Goal: Transaction & Acquisition: Purchase product/service

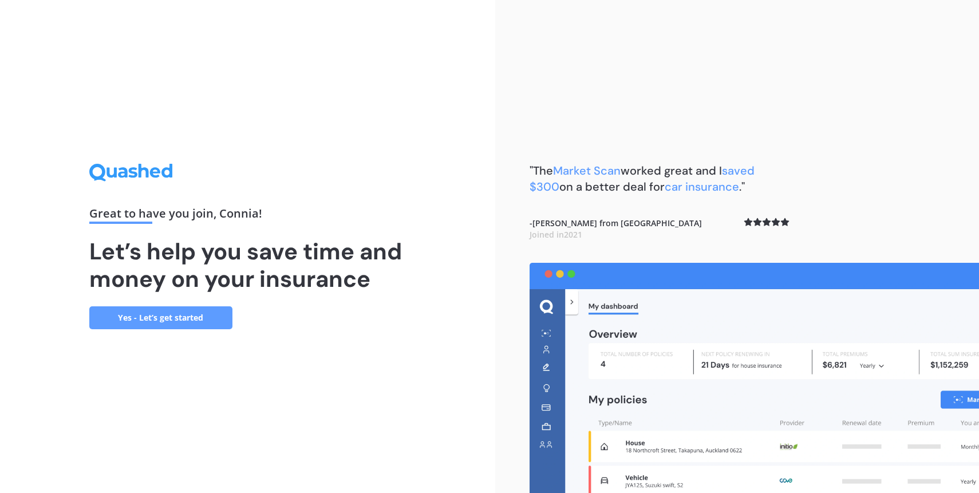
click at [171, 316] on link "Yes - Let’s get started" at bounding box center [160, 317] width 143 height 23
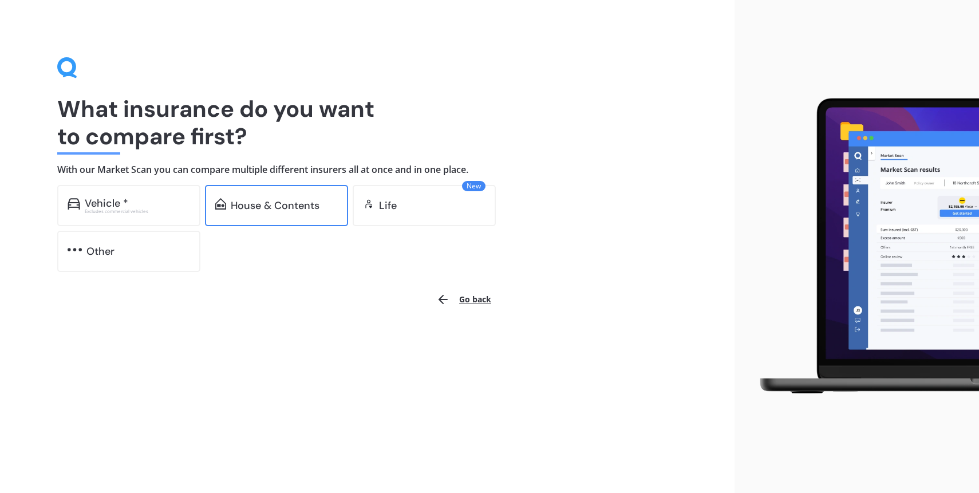
click at [284, 208] on div "House & Contents" at bounding box center [275, 205] width 89 height 11
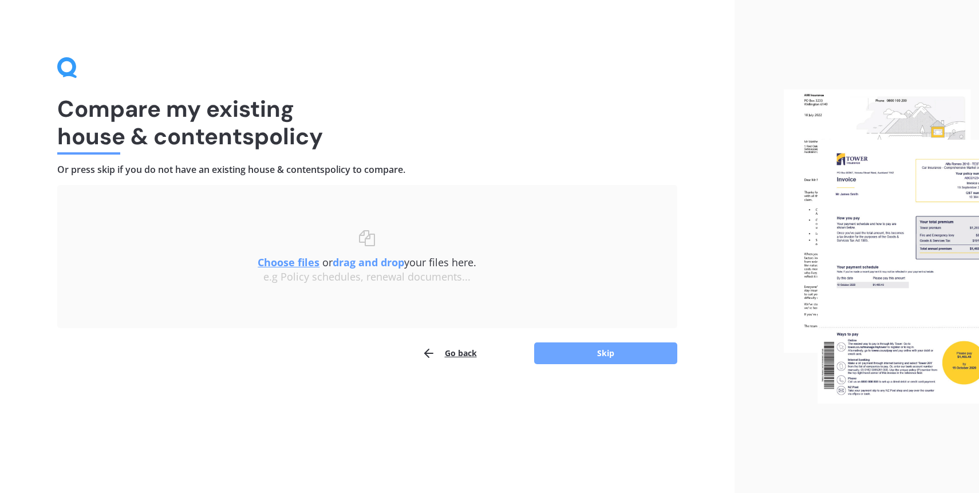
click at [566, 343] on button "Skip" at bounding box center [605, 353] width 143 height 22
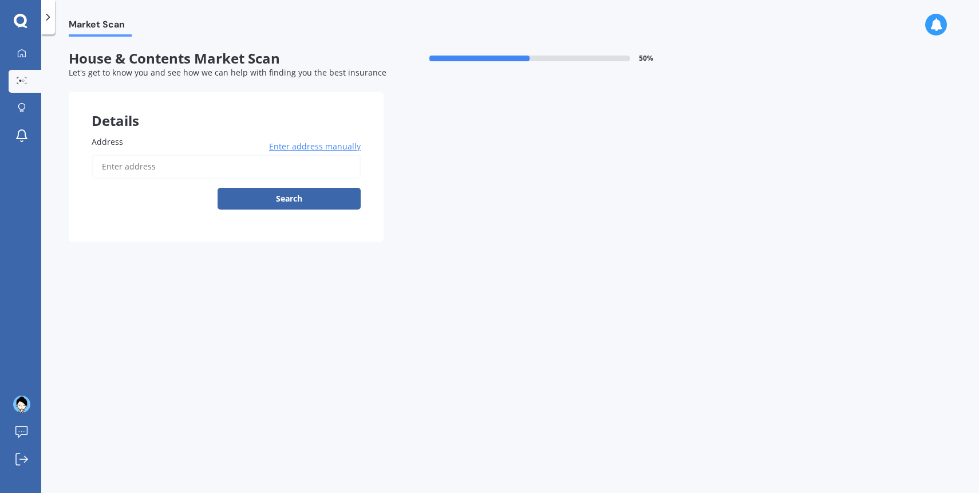
click at [164, 167] on input "Address" at bounding box center [226, 167] width 269 height 24
type input "[STREET_ADDRESS]新西兰"
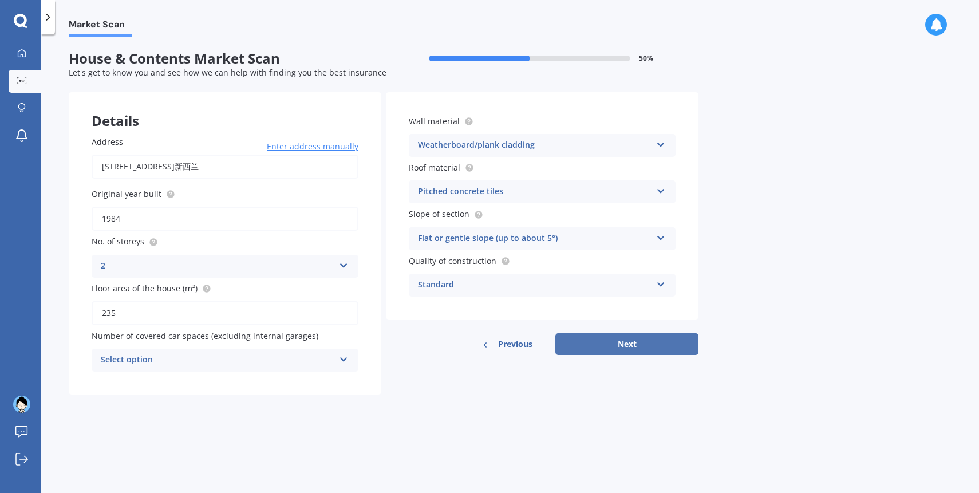
click at [606, 349] on button "Next" at bounding box center [626, 344] width 143 height 22
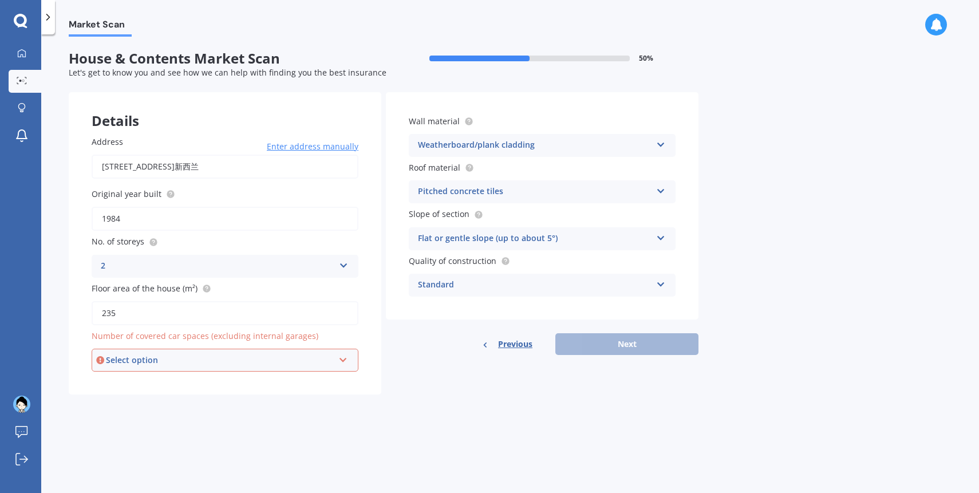
click at [311, 366] on div "Select option" at bounding box center [220, 360] width 228 height 13
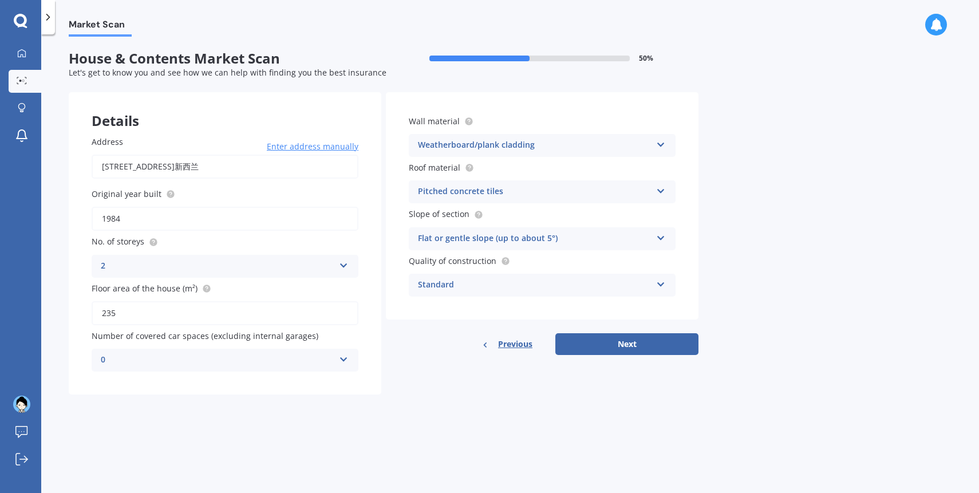
click at [356, 409] on div "Market Scan House & Contents Market Scan 50 % Let's get to know you and see how…" at bounding box center [510, 266] width 938 height 458
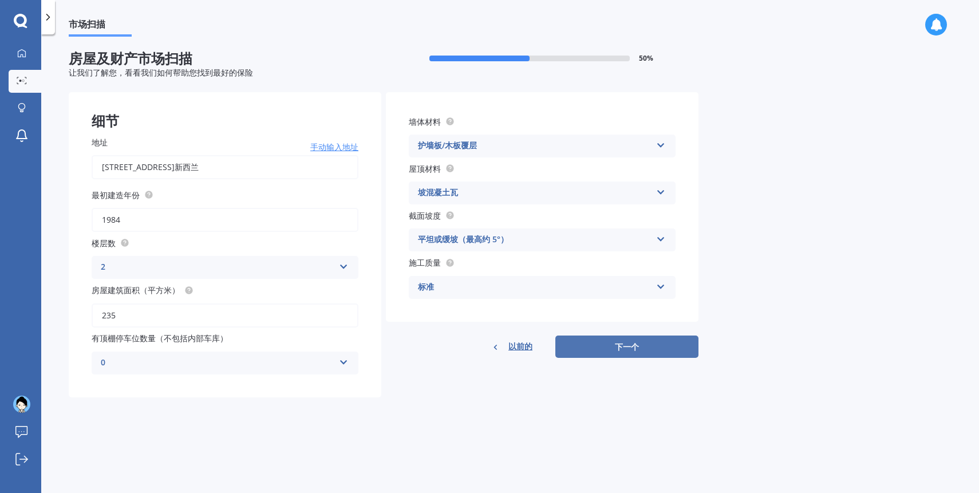
click at [596, 347] on button "下一个" at bounding box center [626, 346] width 143 height 23
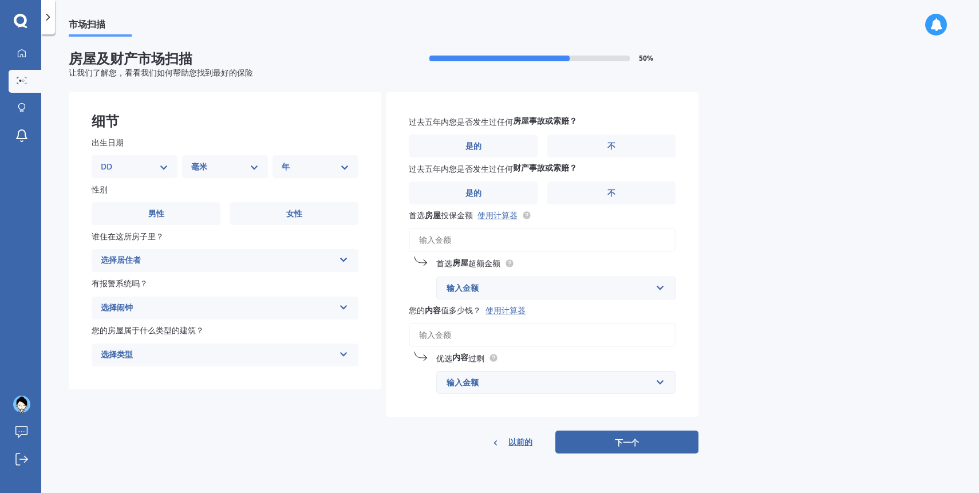
click at [159, 166] on select "DD 01 02 03 04 05 06 07 08 09 10 11 12 十三 14 15 16 17 18 19 20 21 22 23 24 二十五 …" at bounding box center [135, 166] width 68 height 13
select select "15"
click at [110, 160] on select "DD 01 02 03 04 05 06 07 08 09 10 11 12 十三 14 15 16 17 18 19 20 21 22 23 24 二十五 …" at bounding box center [135, 166] width 68 height 13
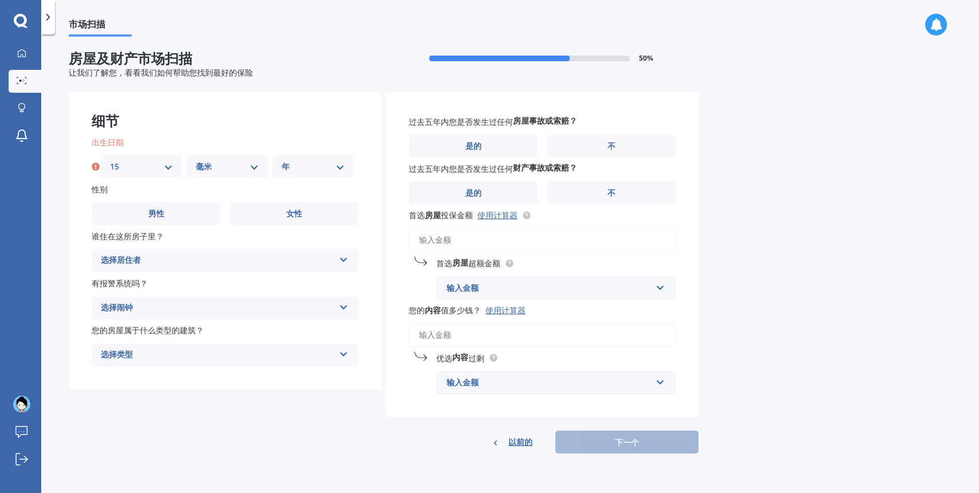
click at [226, 165] on select "毫米 01 02 03 04 05 06 07 08 09 10 11 12" at bounding box center [227, 166] width 63 height 13
select select "05"
click at [196, 160] on select "毫米 01 02 03 04 05 06 07 08 09 10 11 12" at bounding box center [227, 166] width 63 height 13
click at [320, 168] on select "年 2009 2008 2007 2006 2005 2004 2003 2002 2001 2000 1999 1998 1997 1996 1995 19…" at bounding box center [313, 166] width 63 height 13
select select "1979"
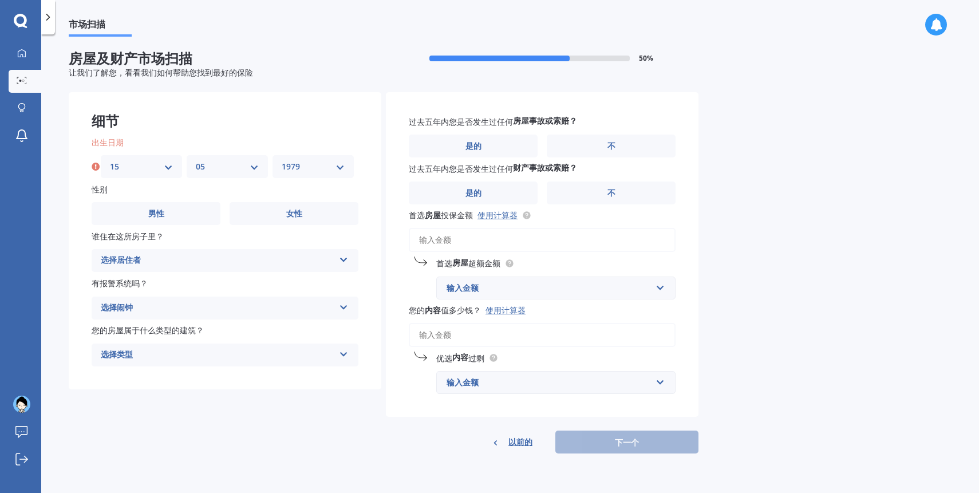
click at [282, 160] on select "年 2009 2008 2007 2006 2005 2004 2003 2002 2001 2000 1999 1998 1997 1996 1995 19…" at bounding box center [313, 166] width 63 height 13
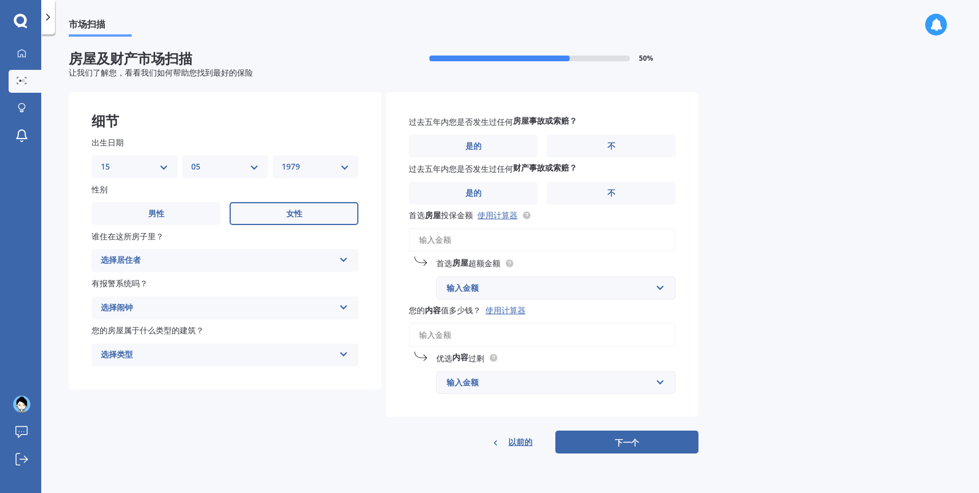
click at [306, 213] on label "女性" at bounding box center [294, 213] width 129 height 23
click at [0, 0] on input "女性" at bounding box center [0, 0] width 0 height 0
click at [253, 269] on div "选择居住者 所有者 业主+寄宿生" at bounding box center [225, 260] width 267 height 23
click at [224, 282] on div "所有者" at bounding box center [225, 282] width 266 height 21
click at [228, 309] on div "选择闹钟" at bounding box center [218, 308] width 234 height 14
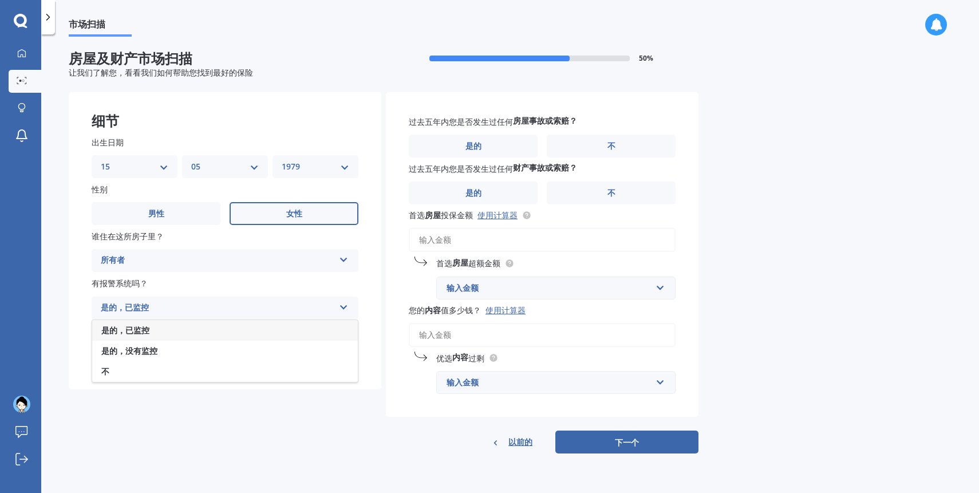
click at [215, 332] on div "是的，已监控" at bounding box center [225, 330] width 266 height 21
click at [211, 362] on div "选择类型" at bounding box center [218, 355] width 234 height 14
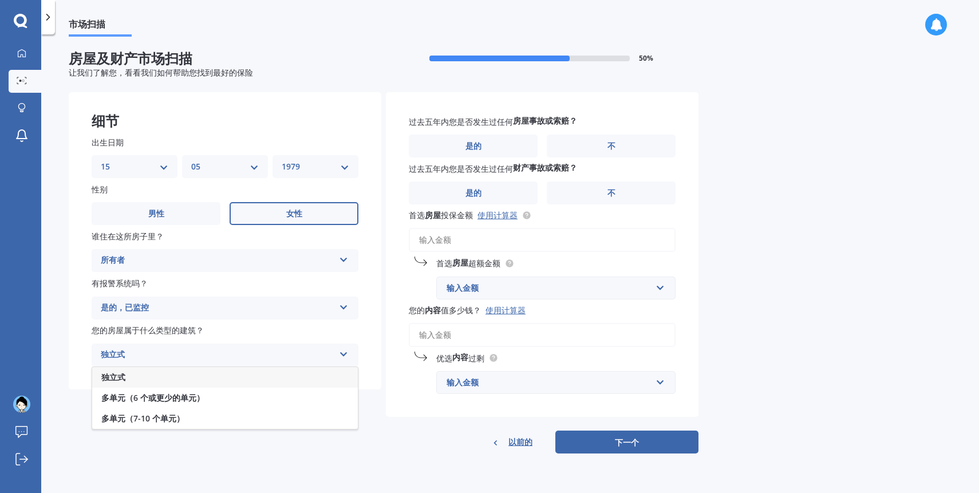
click at [208, 379] on div "独立式" at bounding box center [225, 377] width 266 height 21
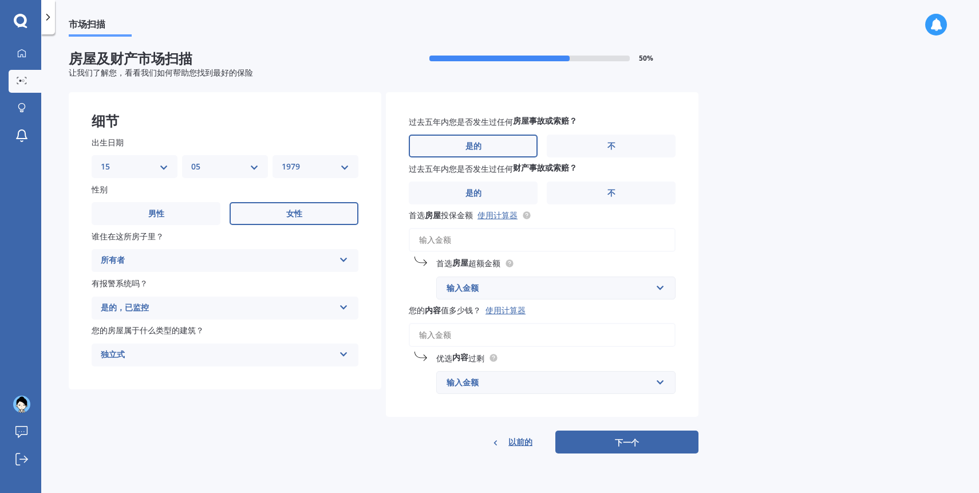
click at [492, 147] on label "是的" at bounding box center [473, 146] width 129 height 23
click at [0, 0] on input "是的" at bounding box center [0, 0] width 0 height 0
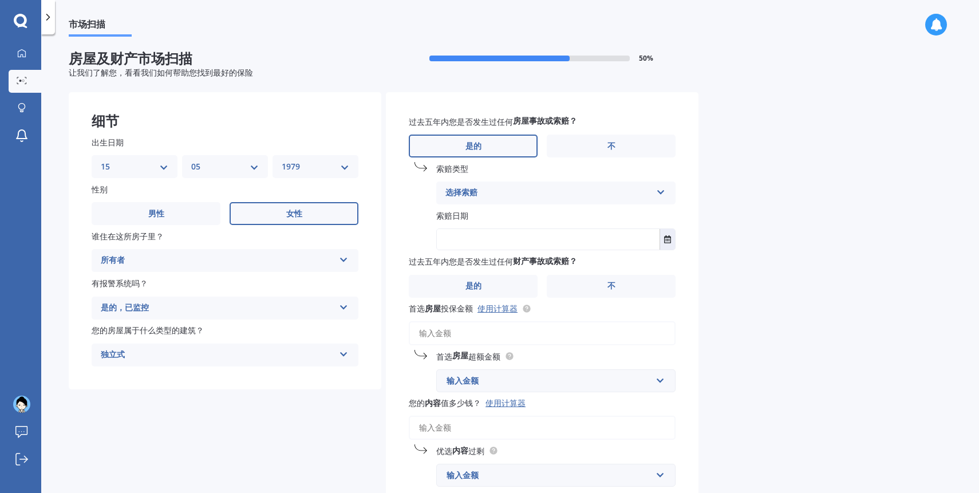
click at [563, 195] on div "选择索赔" at bounding box center [548, 193] width 206 height 14
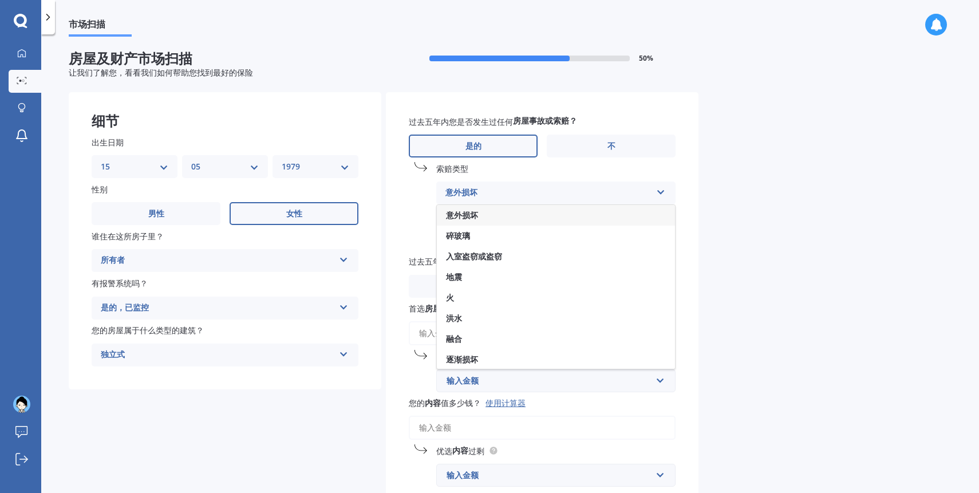
click at [527, 215] on div "意外损坏" at bounding box center [556, 215] width 238 height 21
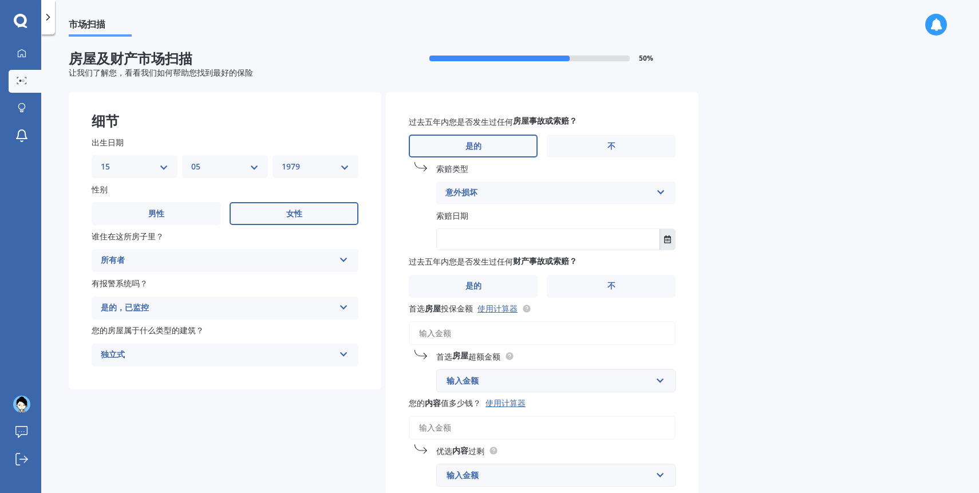
click at [670, 246] on button "选择日期" at bounding box center [666, 239] width 15 height 21
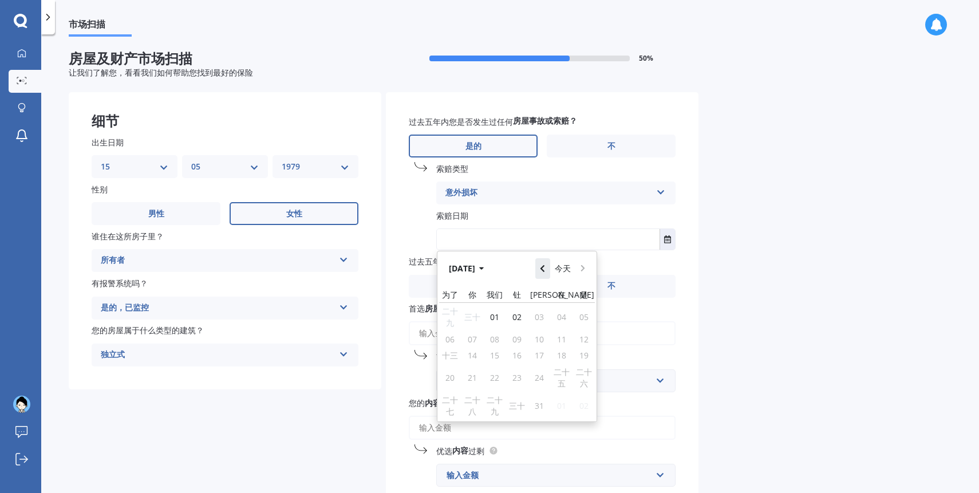
click at [543, 272] on icon "返回导航" at bounding box center [542, 268] width 4 height 7
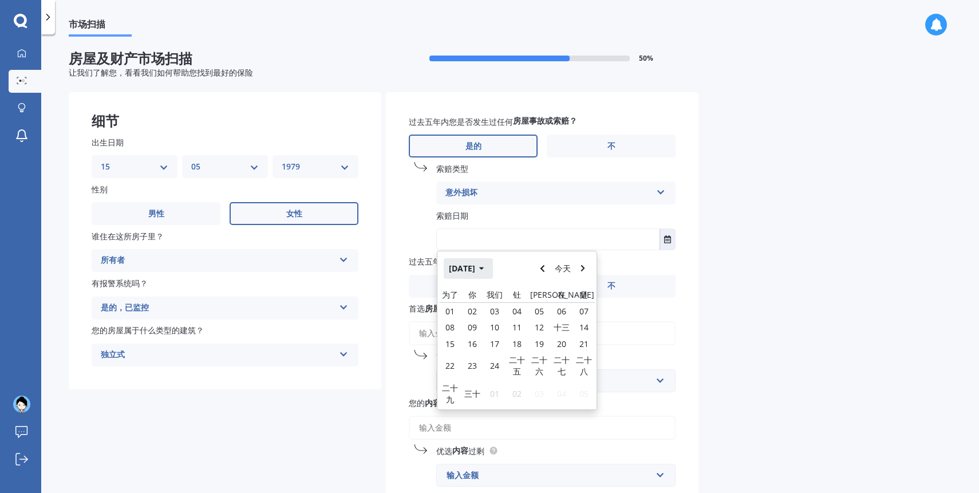
click at [472, 274] on font "2025年10月" at bounding box center [462, 268] width 26 height 11
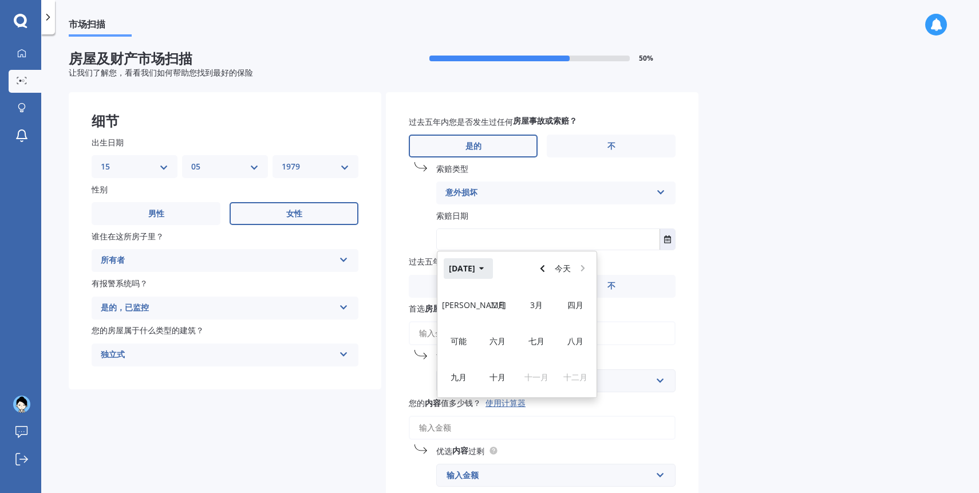
click at [462, 270] on font "2025年10月" at bounding box center [462, 268] width 26 height 11
click at [576, 314] on div "2022" at bounding box center [575, 305] width 39 height 36
click at [491, 378] on font "十月" at bounding box center [497, 376] width 16 height 11
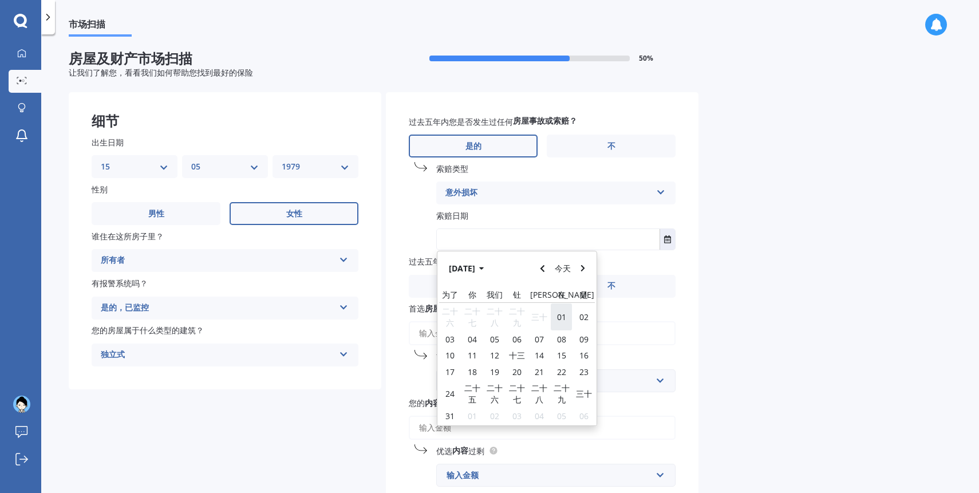
click at [559, 322] on font "01" at bounding box center [561, 316] width 9 height 11
type input "01/10/2022"
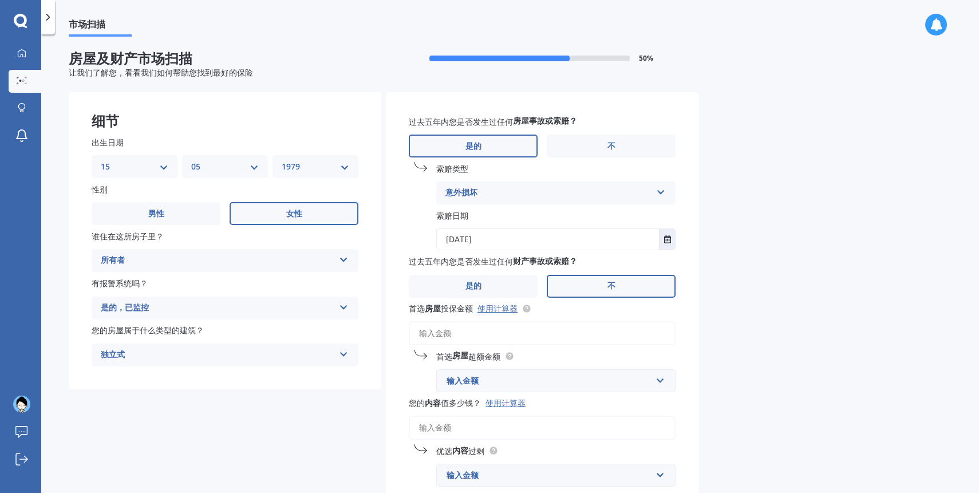
click at [602, 291] on label "不" at bounding box center [611, 286] width 129 height 23
click at [0, 0] on input "不" at bounding box center [0, 0] width 0 height 0
click at [602, 291] on label "不" at bounding box center [611, 286] width 129 height 23
click at [0, 0] on input "不" at bounding box center [0, 0] width 0 height 0
click at [774, 318] on div "市场扫描 房屋及财产市场扫描 50 % 让我们了解您，看看我们如何帮助您找到最好的保险 细节 出生日期 DD 01 02 03 04 05 06 07 08 …" at bounding box center [510, 266] width 938 height 458
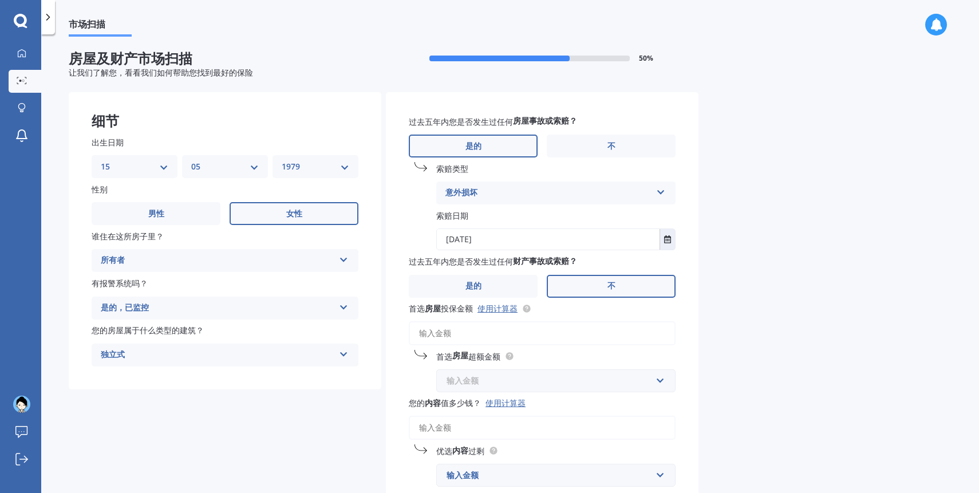
click at [663, 383] on input "text" at bounding box center [551, 381] width 229 height 22
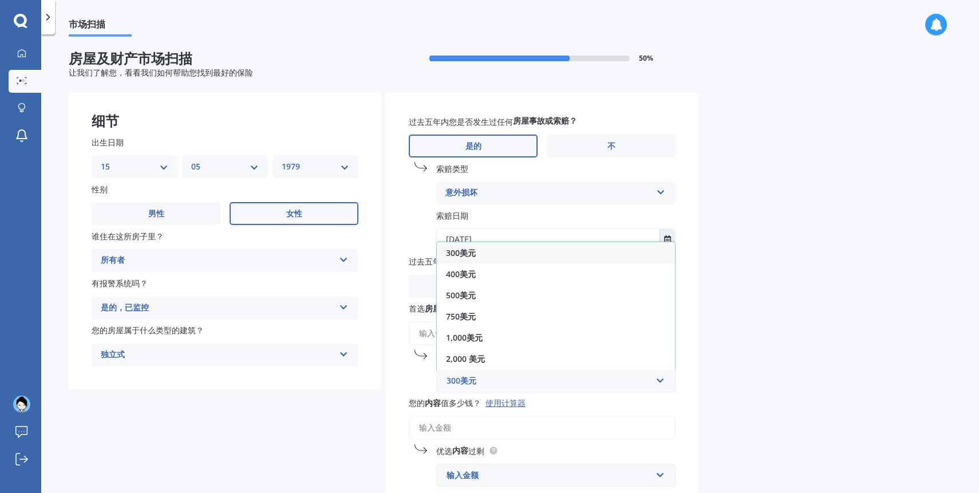
click at [740, 366] on div "市场扫描 房屋及财产市场扫描 50 % 让我们了解您，看看我们如何帮助您找到最好的保险 细节 出生日期 DD 01 02 03 04 05 06 07 08 …" at bounding box center [510, 266] width 938 height 458
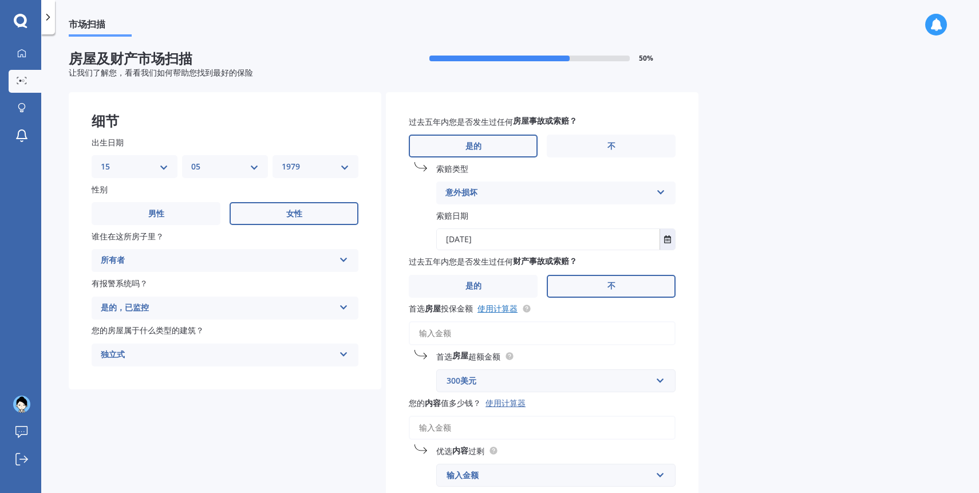
click at [503, 311] on font "使用计算器" at bounding box center [497, 308] width 40 height 11
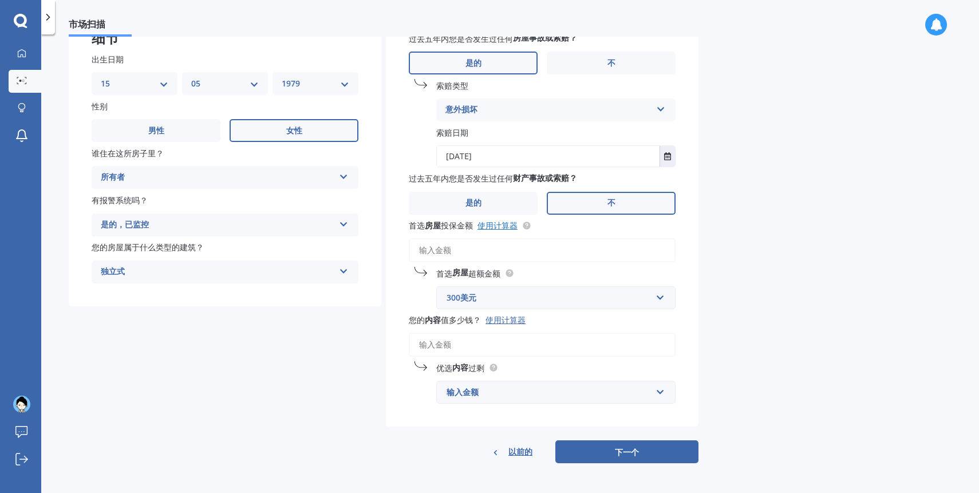
scroll to position [81, 0]
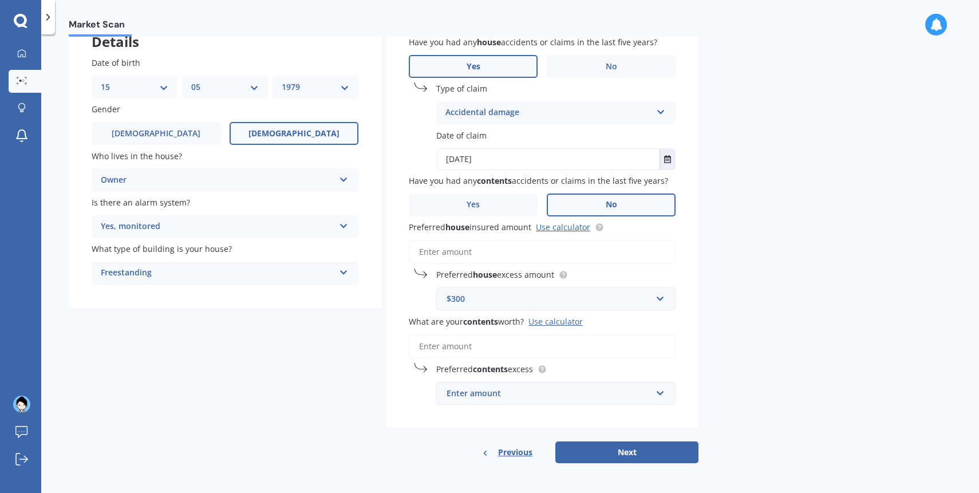
click at [467, 254] on input "Preferred house insured amount Use calculator" at bounding box center [542, 252] width 267 height 24
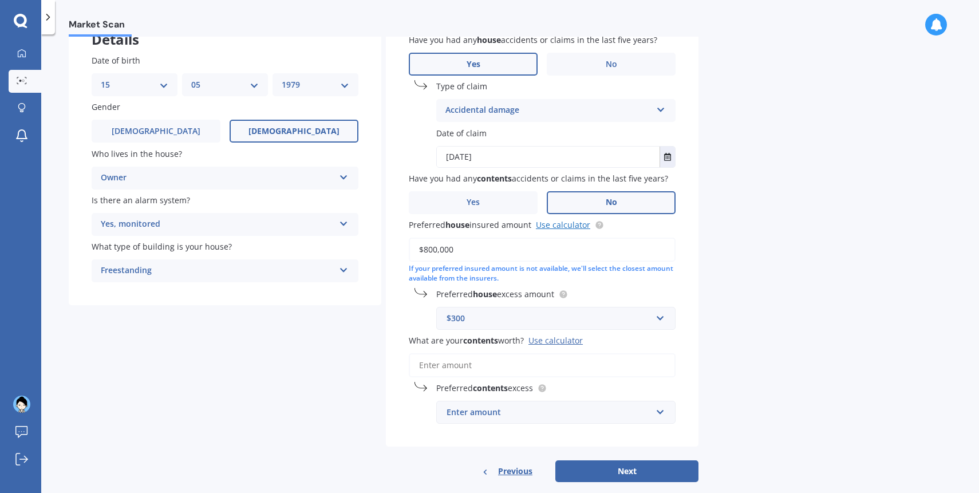
type input "$800,000"
click at [662, 319] on input "text" at bounding box center [551, 318] width 229 height 22
click at [648, 340] on div "$300" at bounding box center [556, 339] width 238 height 21
click at [579, 371] on input "What are your contents worth? Use calculator" at bounding box center [542, 365] width 267 height 24
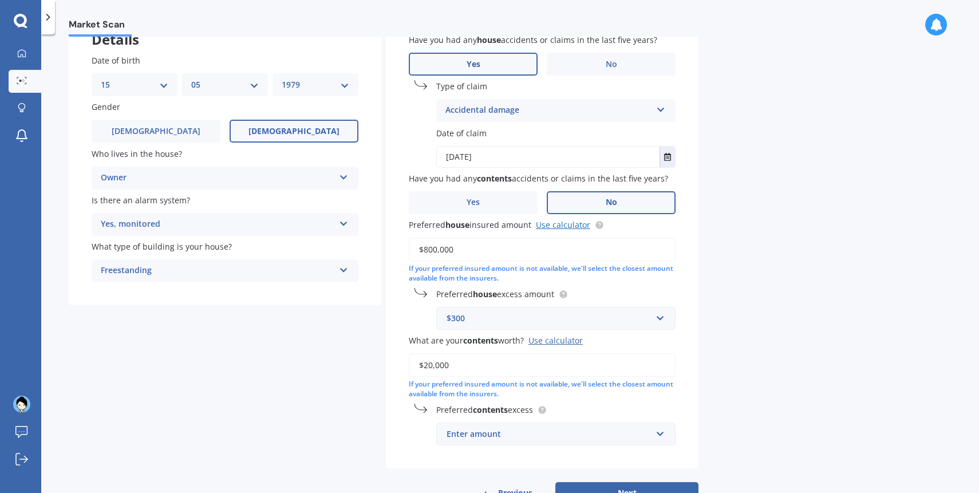
type input "$20,000"
click at [777, 93] on div "Market Scan House & Contents Market Scan 50 % Let's get to know you and see how…" at bounding box center [510, 266] width 938 height 458
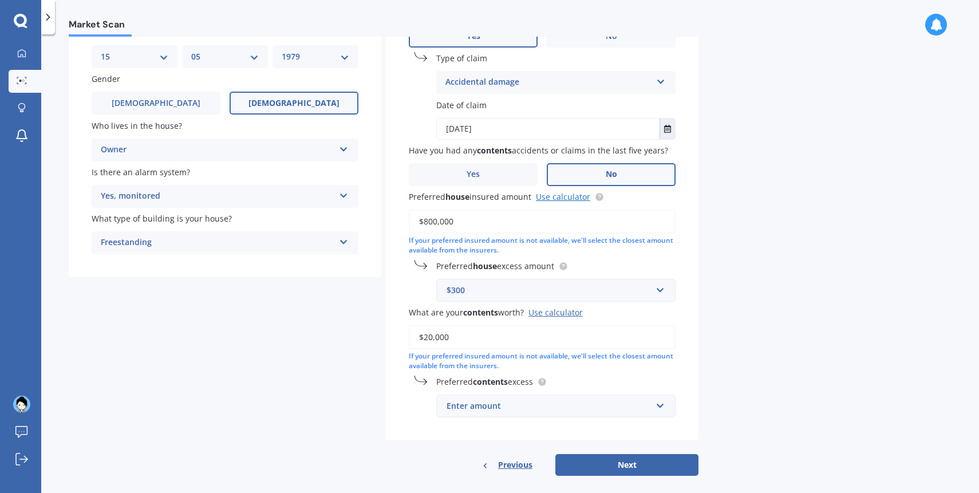
scroll to position [124, 0]
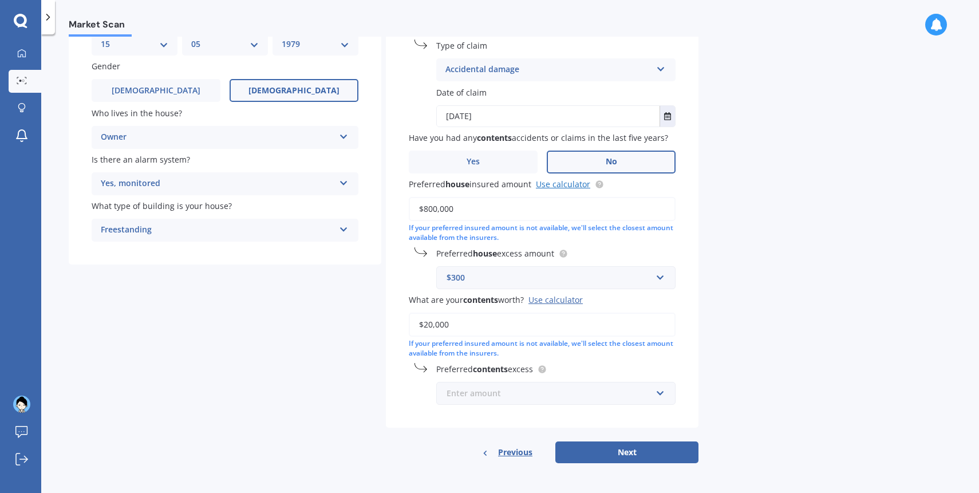
click at [664, 393] on input "text" at bounding box center [551, 393] width 229 height 22
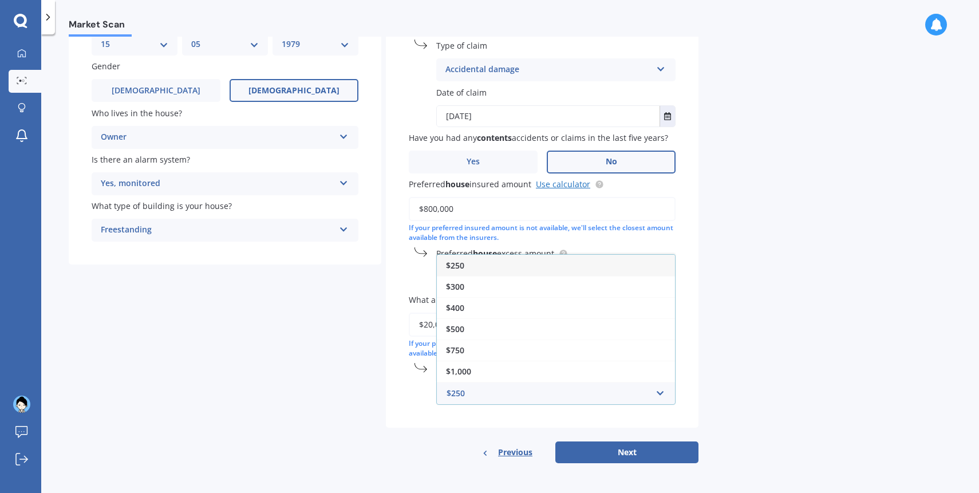
click at [616, 260] on div "$250" at bounding box center [556, 265] width 238 height 21
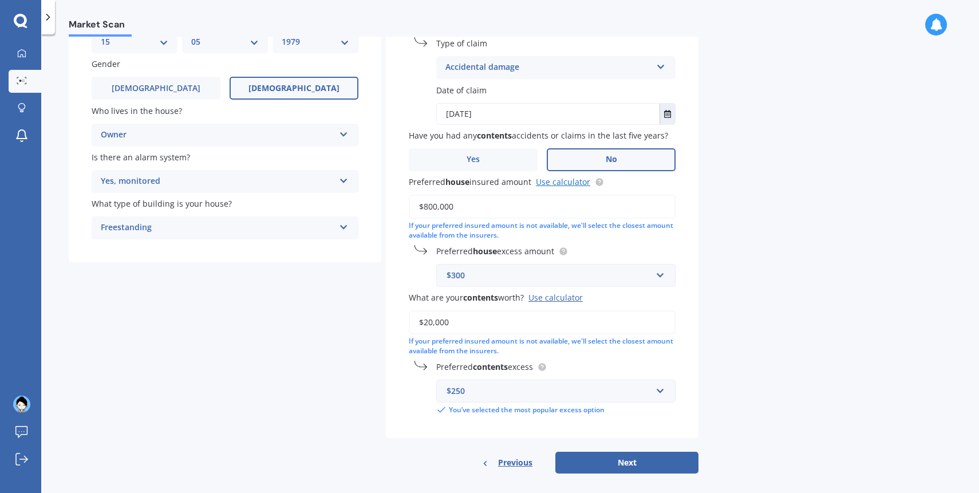
scroll to position [137, 0]
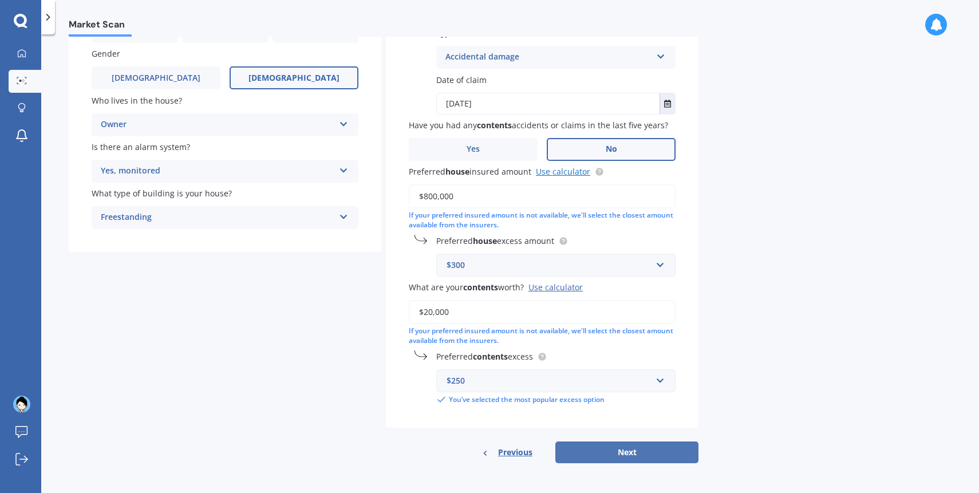
click at [646, 453] on button "Next" at bounding box center [626, 452] width 143 height 22
select select "15"
select select "05"
select select "1979"
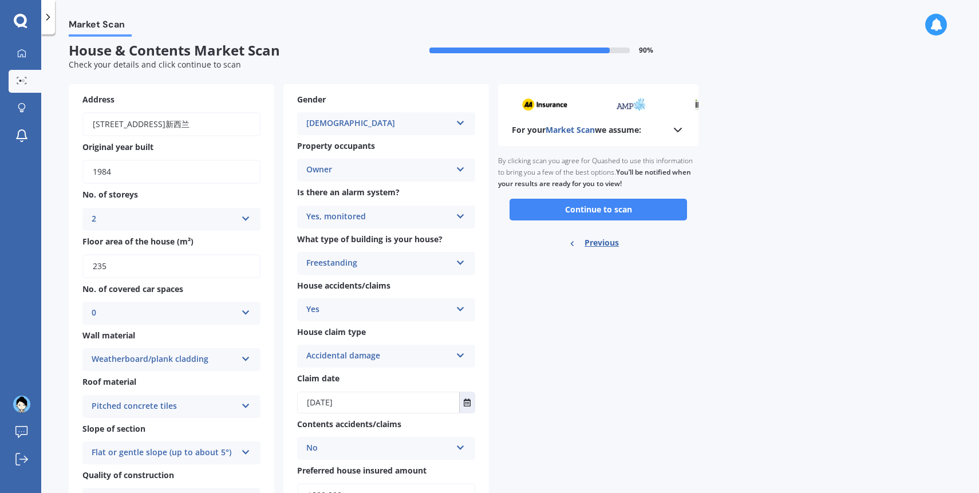
scroll to position [0, 0]
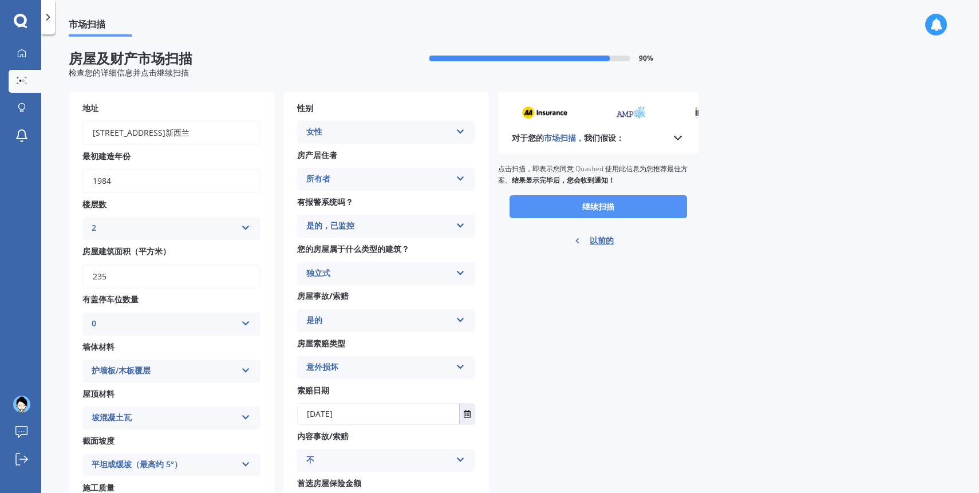
click at [640, 204] on button "继续扫描" at bounding box center [597, 206] width 177 height 23
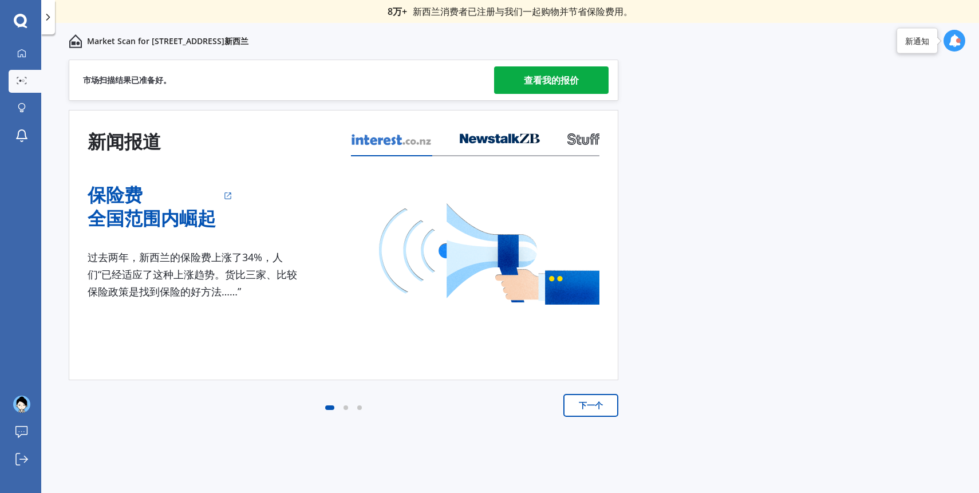
click at [573, 78] on font "查看我的报价" at bounding box center [551, 80] width 55 height 13
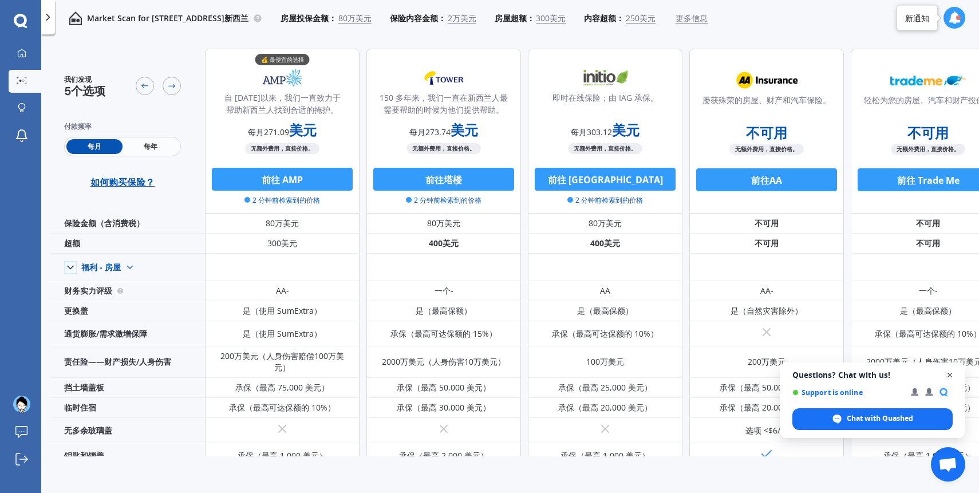
click at [948, 374] on span "Close chat" at bounding box center [950, 375] width 14 height 14
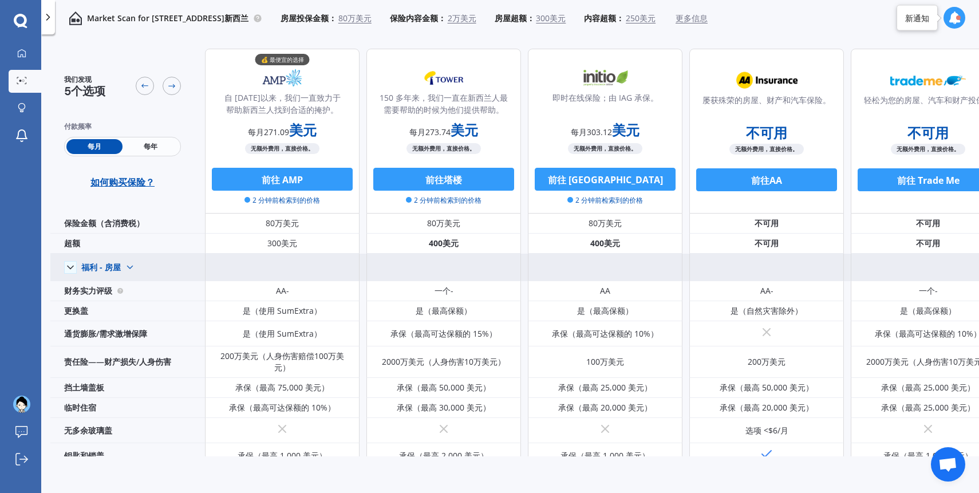
click at [70, 267] on icon at bounding box center [70, 267] width 11 height 11
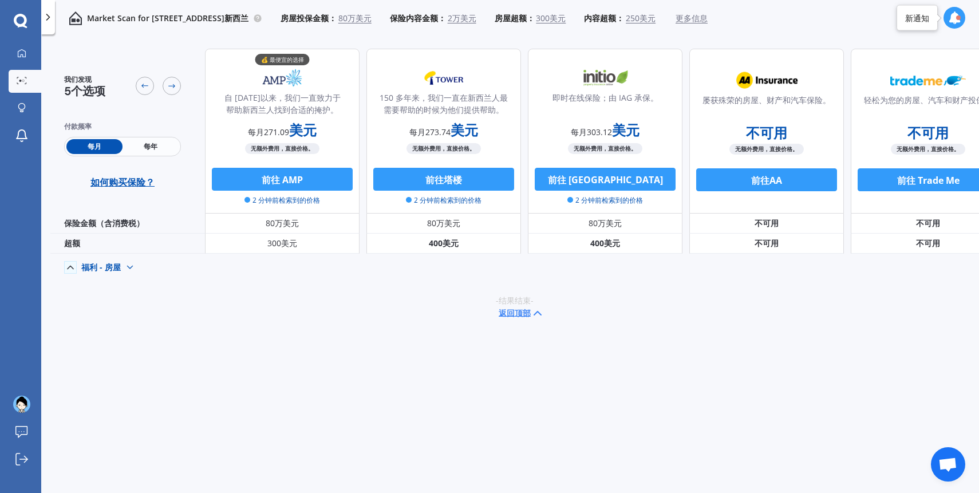
click at [70, 267] on icon at bounding box center [70, 267] width 11 height 11
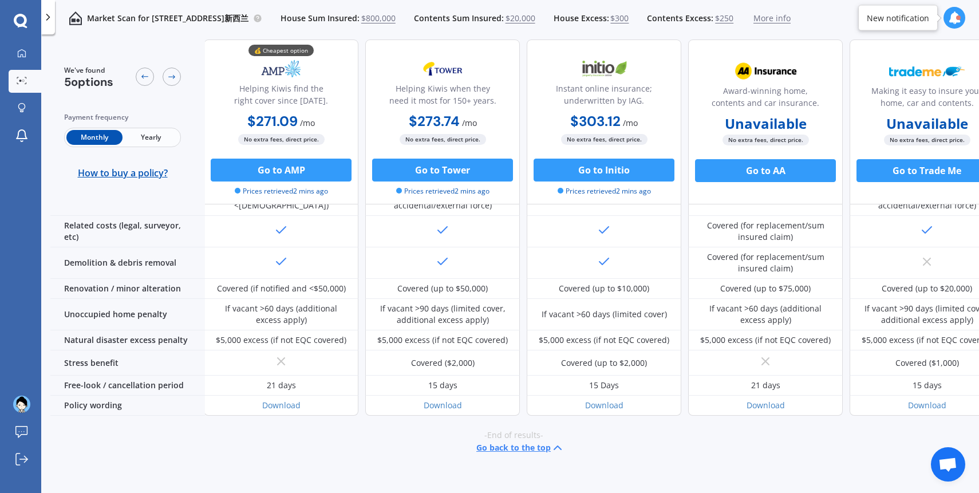
scroll to position [0, 1]
